Goal: Transaction & Acquisition: Download file/media

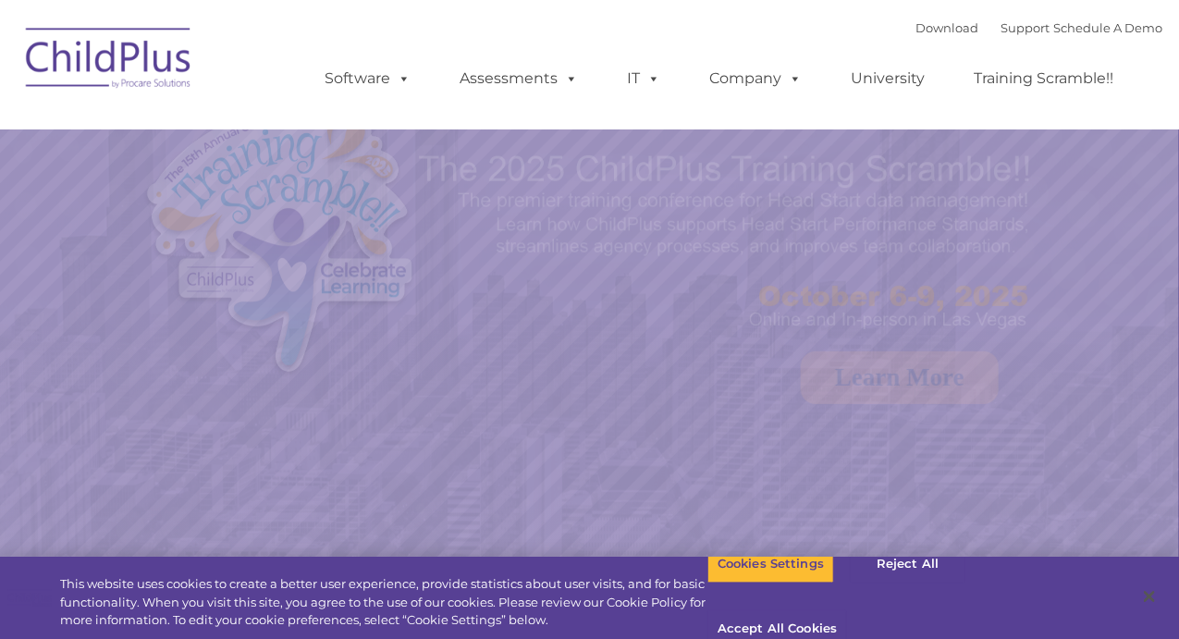
select select "MEDIUM"
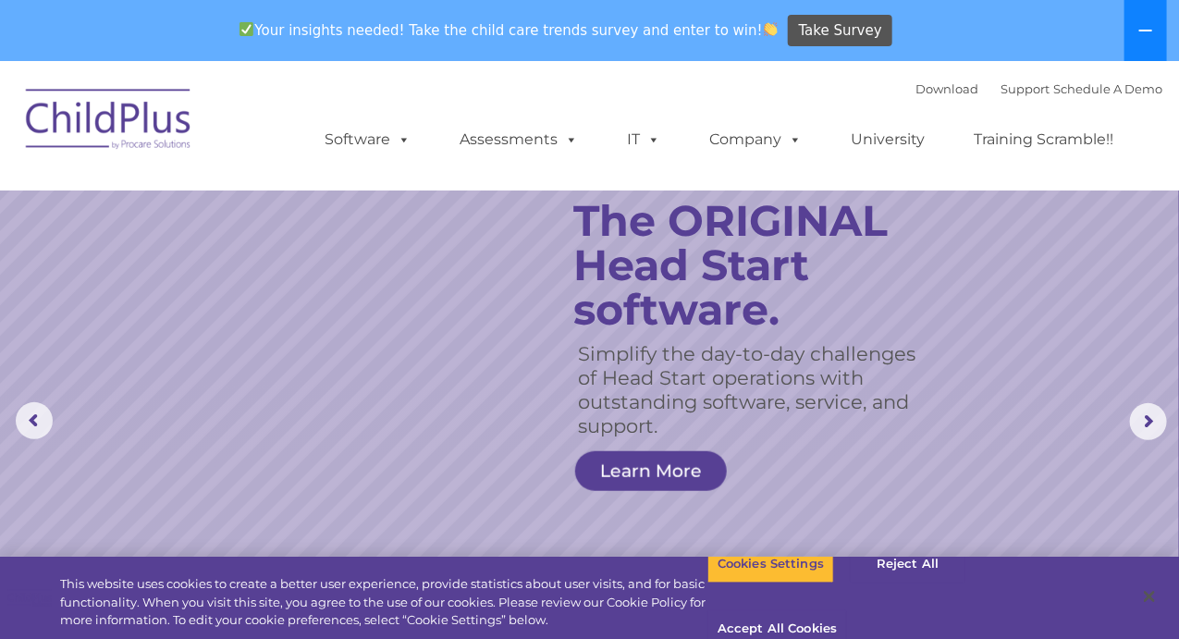
click at [1152, 32] on icon at bounding box center [1145, 30] width 15 height 15
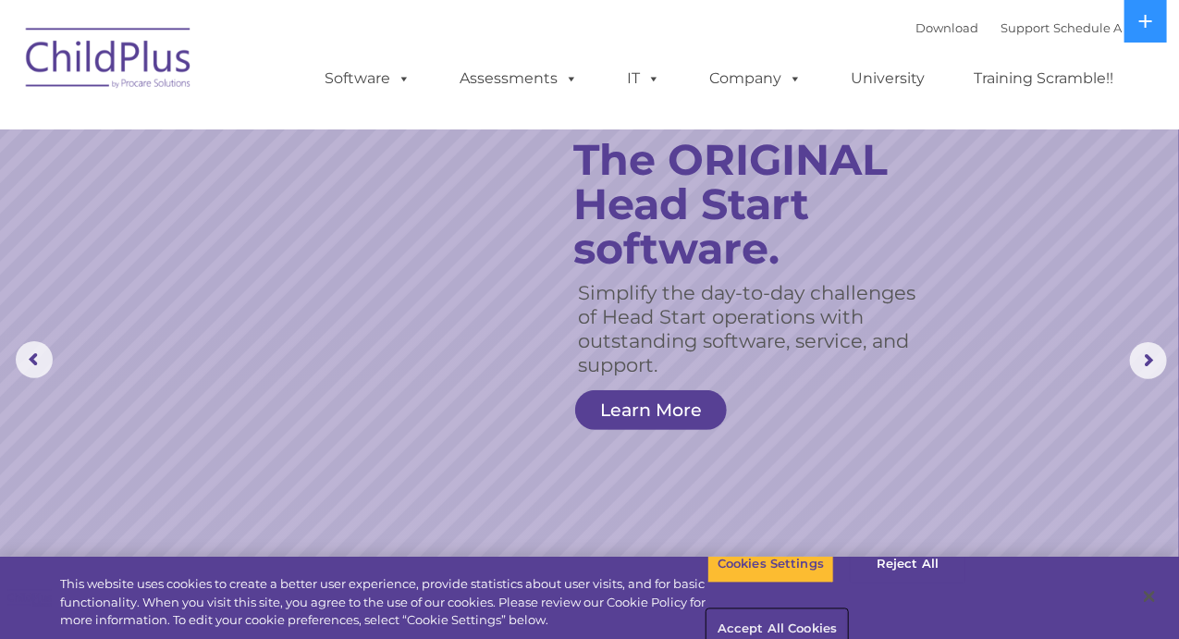
click at [847, 610] on button "Accept All Cookies" at bounding box center [777, 629] width 140 height 39
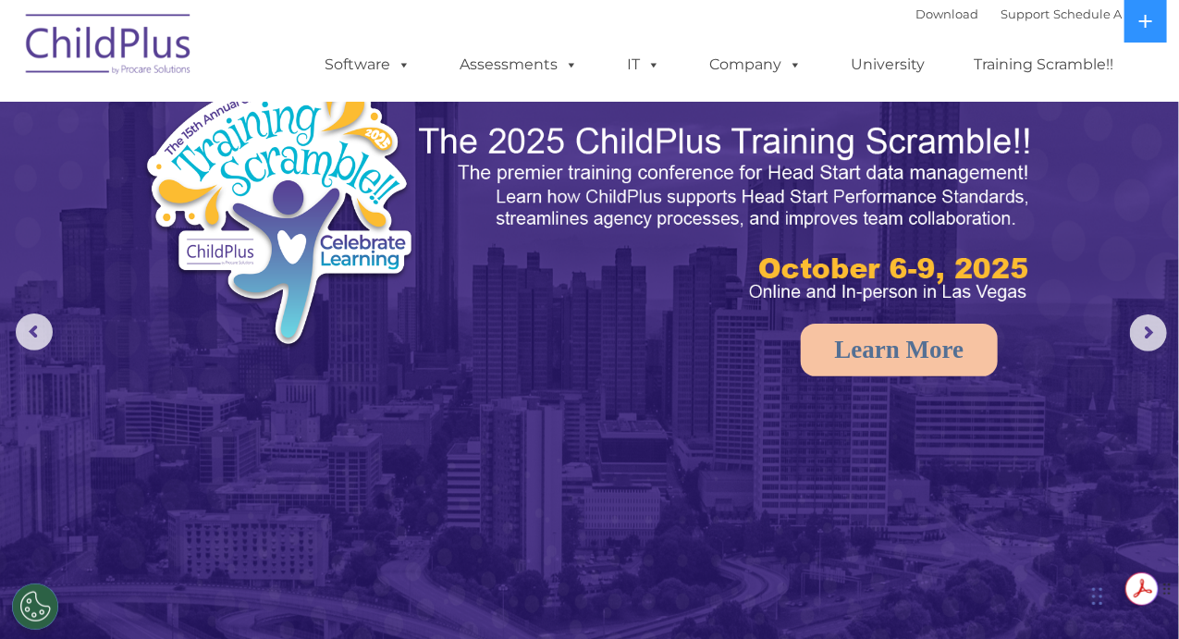
click at [1095, 592] on span "Get summaries and key insights using AI Assistant" at bounding box center [1037, 581] width 141 height 27
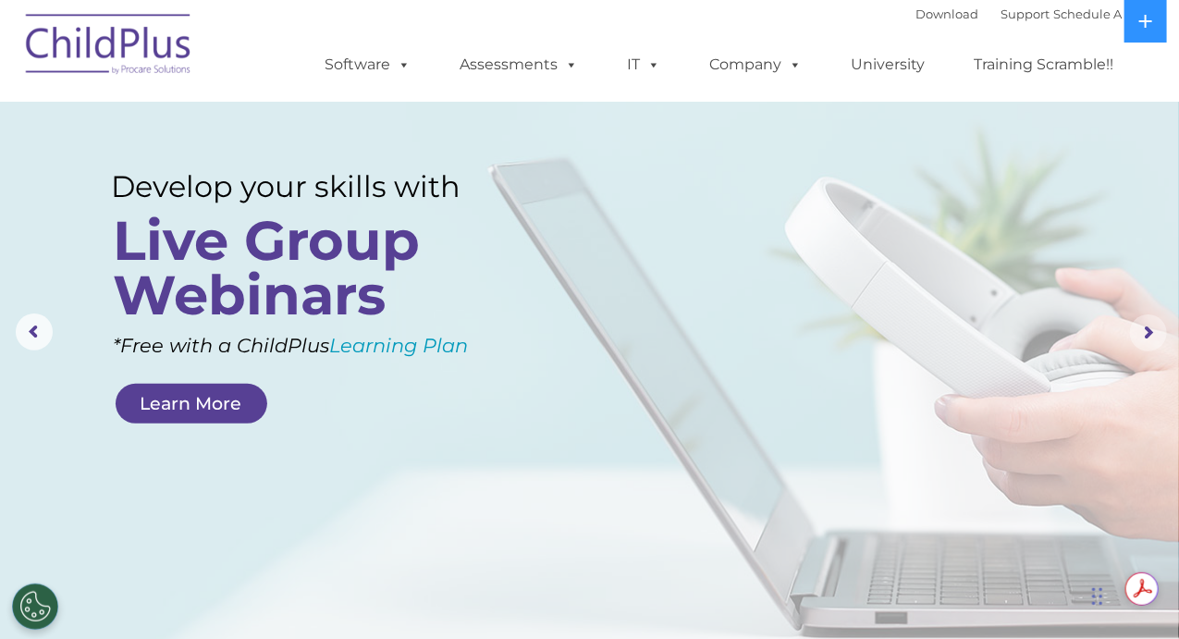
click at [1140, 324] on rs-arrow at bounding box center [1148, 332] width 37 height 37
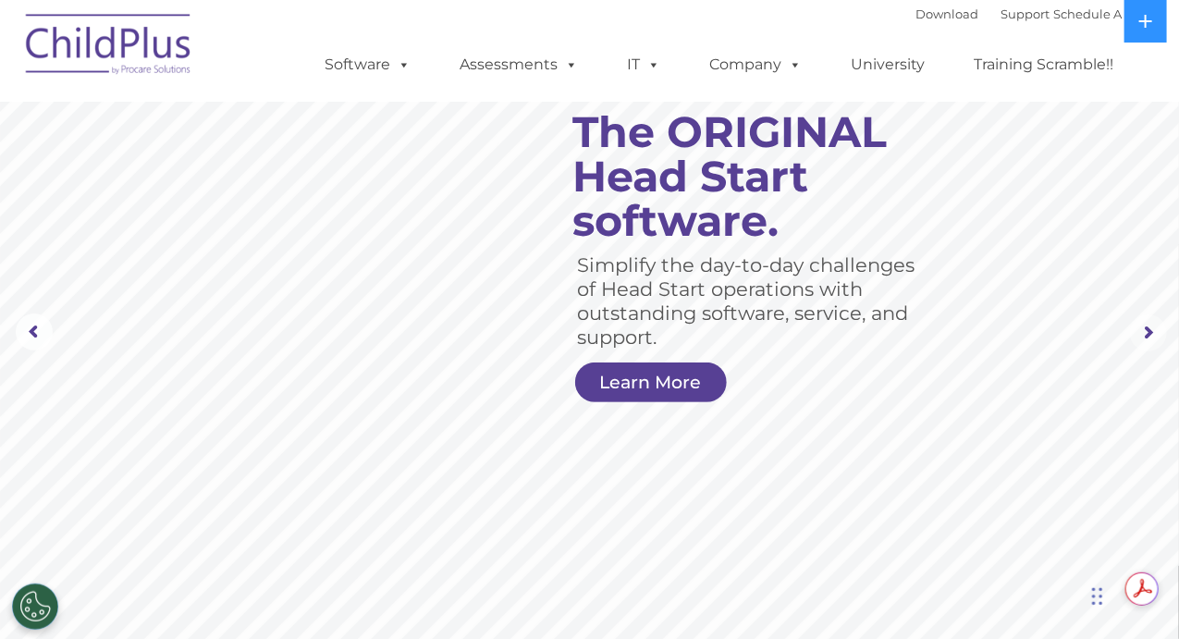
click at [1146, 330] on rs-arrow at bounding box center [1148, 332] width 37 height 37
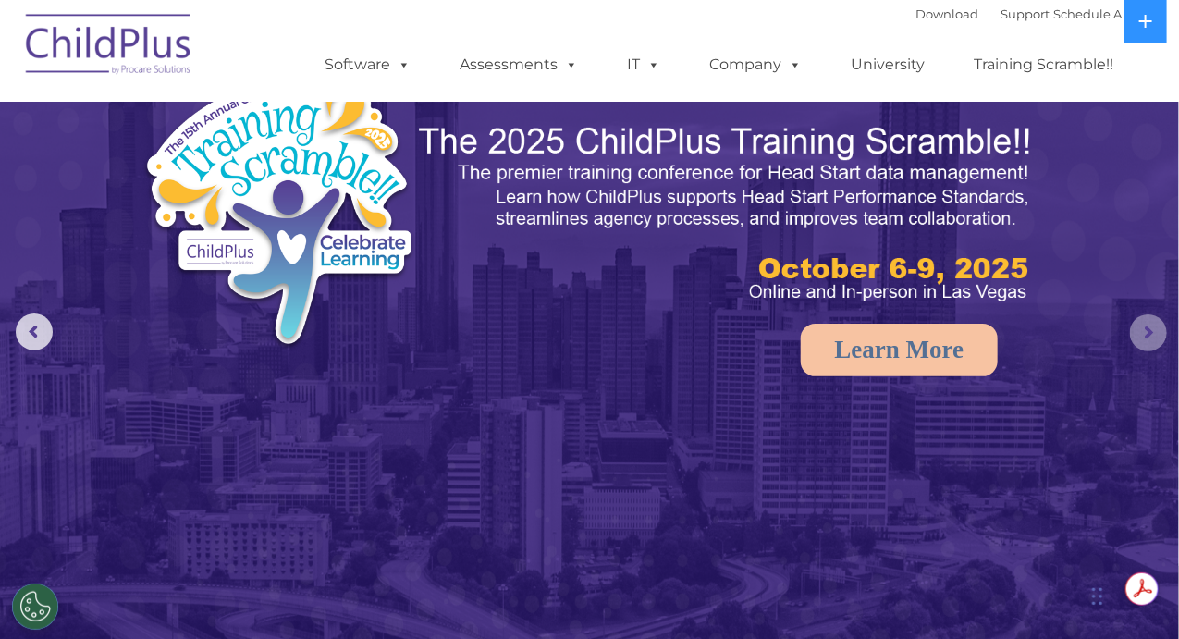
click at [1147, 330] on rs-arrow at bounding box center [1148, 332] width 37 height 37
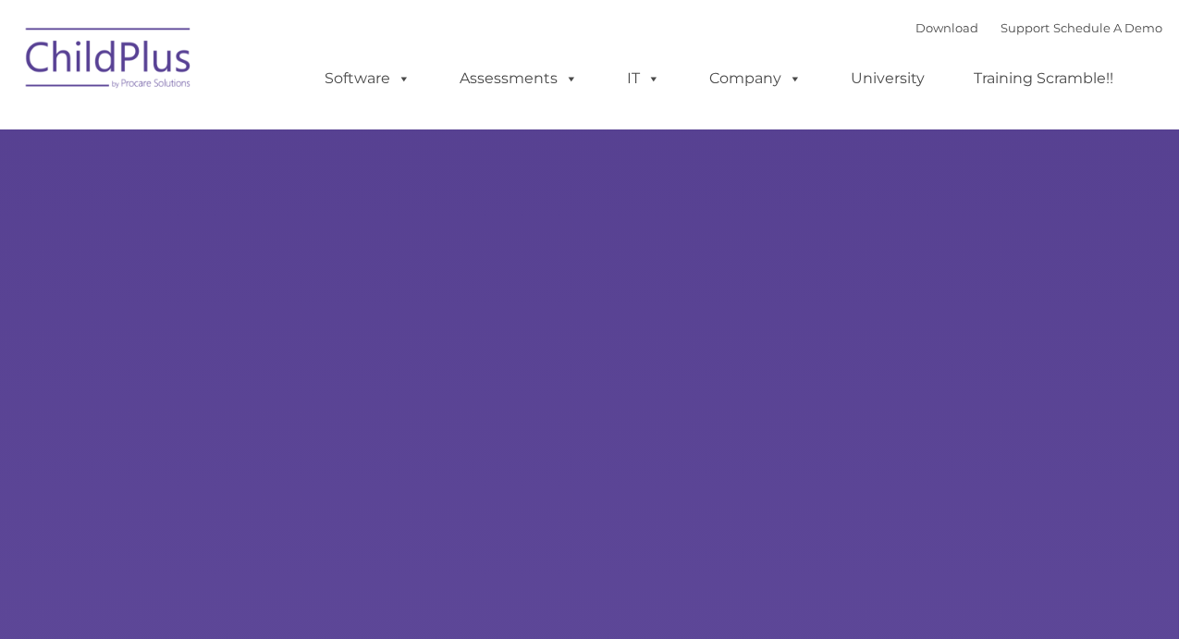
select select "MEDIUM"
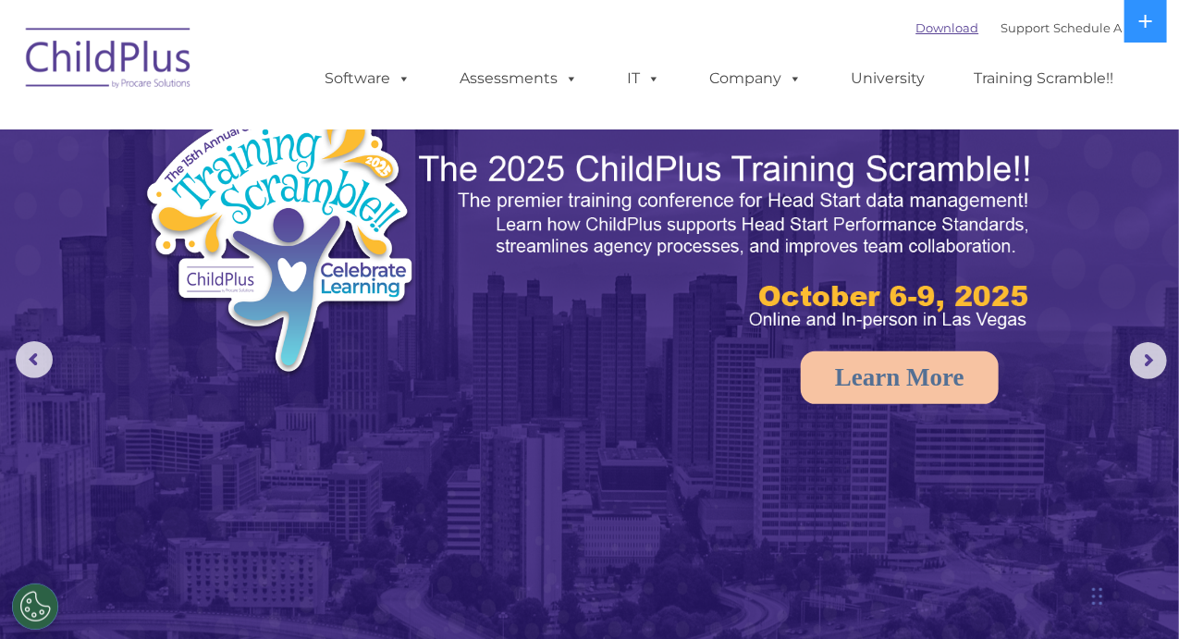
click at [923, 27] on link "Download" at bounding box center [947, 27] width 63 height 15
